Goal: Entertainment & Leisure: Consume media (video, audio)

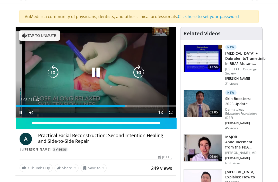
scroll to position [30, 0]
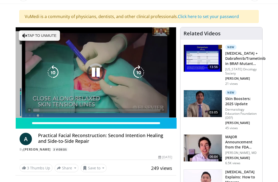
click at [101, 75] on icon "Video Player" at bounding box center [96, 72] width 14 height 14
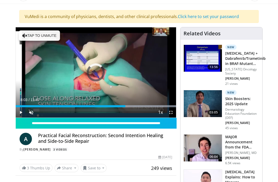
click at [174, 112] on span "Video Player" at bounding box center [171, 112] width 10 height 10
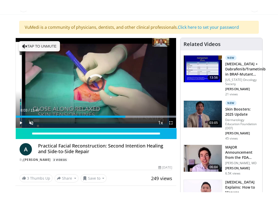
scroll to position [5, 0]
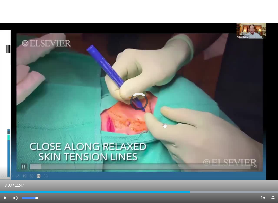
click at [11, 181] on span "Video Player" at bounding box center [15, 198] width 10 height 10
click at [2, 181] on span "Video Player" at bounding box center [5, 198] width 10 height 10
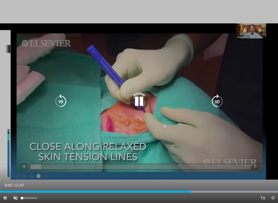
click at [22, 181] on div "Volume Level" at bounding box center [22, 198] width 0 height 2
click at [203, 181] on div "Progress Bar" at bounding box center [233, 192] width 89 height 2
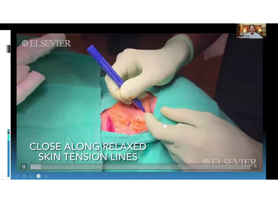
click at [219, 181] on div "Progress Bar" at bounding box center [233, 202] width 89 height 2
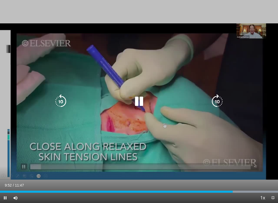
click at [233, 181] on div "Loaded : 99.99%" at bounding box center [139, 190] width 278 height 5
click at [259, 181] on div "Progress Bar" at bounding box center [233, 192] width 89 height 2
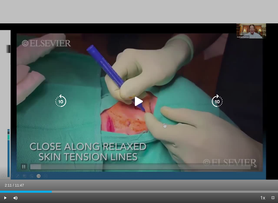
click at [140, 106] on icon "Video Player" at bounding box center [139, 101] width 14 height 14
click at [75, 181] on div "Progress Bar" at bounding box center [162, 192] width 231 height 2
click at [74, 181] on div "Progress Bar" at bounding box center [37, 192] width 74 height 2
click at [119, 181] on div "Progress Bar" at bounding box center [133, 192] width 103 height 2
click at [10, 181] on span "Video Player" at bounding box center [15, 198] width 10 height 10
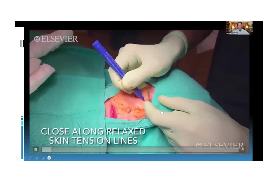
scroll to position [30, 0]
